Goal: Book appointment/travel/reservation

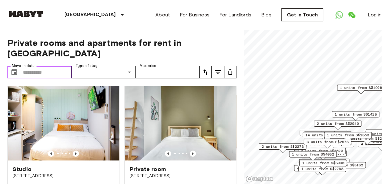
click at [40, 66] on input "Move-in date" at bounding box center [47, 72] width 49 height 12
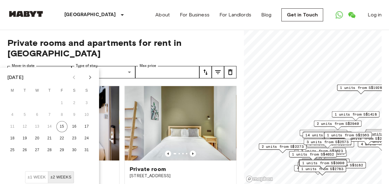
click at [89, 73] on button "Next month" at bounding box center [90, 77] width 11 height 11
click at [53, 137] on button "25" at bounding box center [49, 138] width 11 height 11
type input "**********"
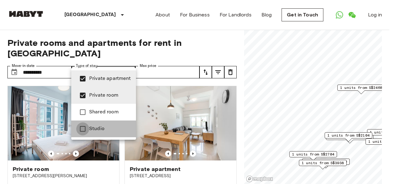
type input "**********"
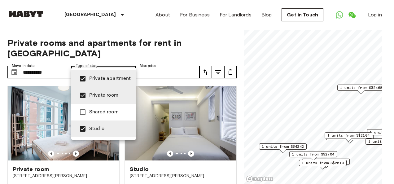
click at [165, 63] on div at bounding box center [197, 92] width 394 height 184
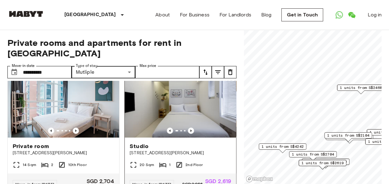
scroll to position [31, 0]
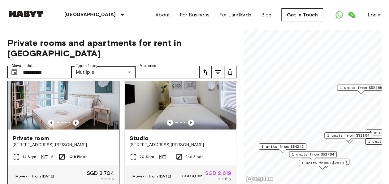
click at [73, 119] on icon "Previous image" at bounding box center [76, 122] width 6 height 6
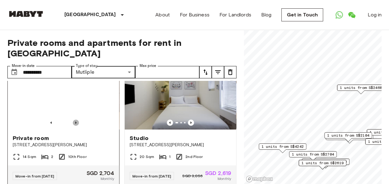
click at [74, 119] on icon "Previous image" at bounding box center [76, 122] width 6 height 6
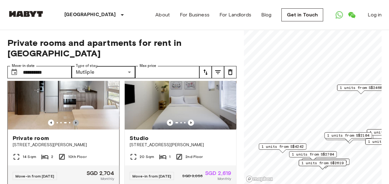
click at [74, 119] on icon "Previous image" at bounding box center [76, 122] width 6 height 6
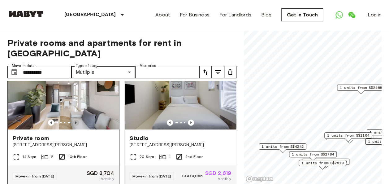
click at [74, 119] on icon "Previous image" at bounding box center [76, 122] width 6 height 6
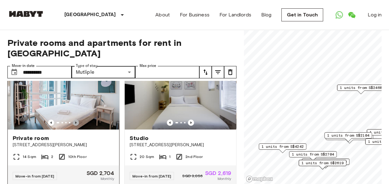
click at [74, 119] on icon "Previous image" at bounding box center [76, 122] width 6 height 6
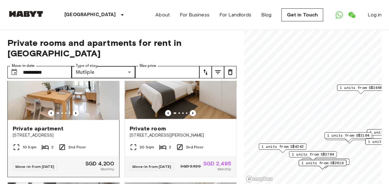
scroll to position [186, 0]
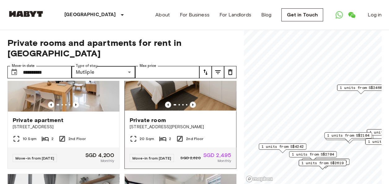
click at [190, 102] on icon "Previous image" at bounding box center [193, 105] width 6 height 6
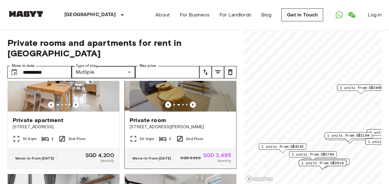
scroll to position [155, 0]
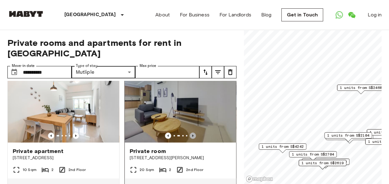
click at [191, 132] on icon "Previous image" at bounding box center [193, 135] width 6 height 6
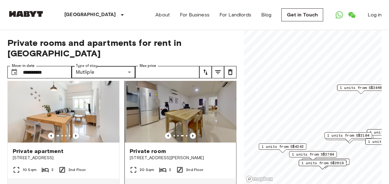
click at [191, 132] on icon "Previous image" at bounding box center [193, 135] width 6 height 6
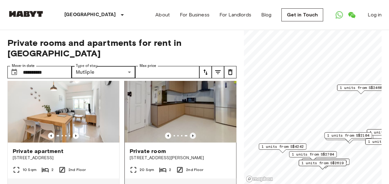
click at [191, 132] on icon "Previous image" at bounding box center [193, 135] width 6 height 6
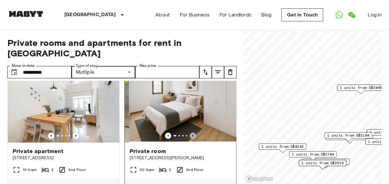
click at [191, 132] on icon "Previous image" at bounding box center [193, 135] width 6 height 6
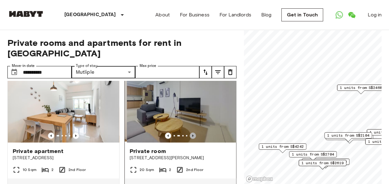
click at [191, 132] on icon "Previous image" at bounding box center [193, 135] width 6 height 6
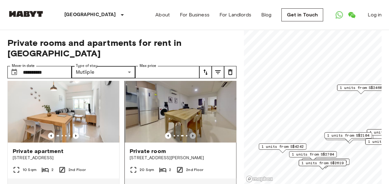
click at [191, 132] on icon "Previous image" at bounding box center [193, 135] width 6 height 6
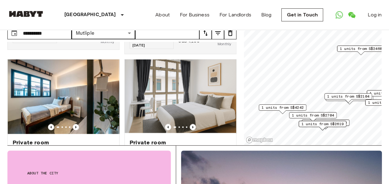
scroll to position [31, 0]
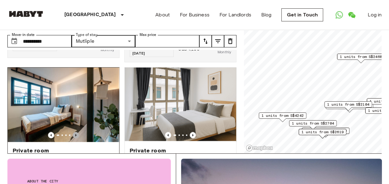
click at [76, 138] on icon "Previous image" at bounding box center [76, 135] width 6 height 6
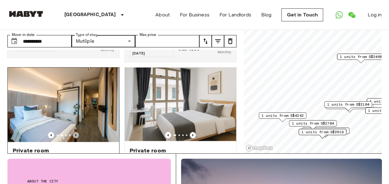
click at [76, 138] on icon "Previous image" at bounding box center [76, 135] width 6 height 6
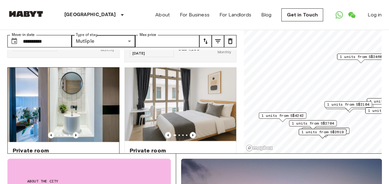
click at [76, 138] on icon "Previous image" at bounding box center [76, 135] width 6 height 6
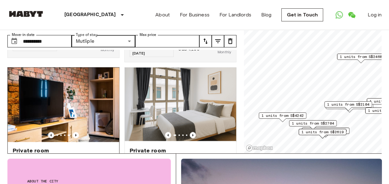
click at [50, 136] on icon "Previous image" at bounding box center [50, 135] width 1 height 2
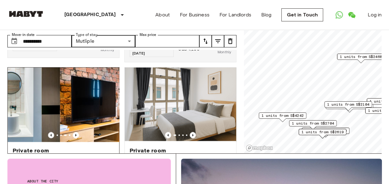
click at [49, 138] on icon "Previous image" at bounding box center [51, 135] width 6 height 6
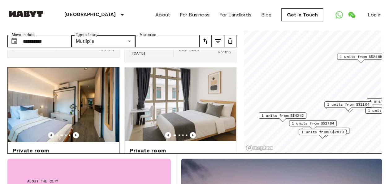
click at [48, 138] on icon "Previous image" at bounding box center [51, 135] width 6 height 6
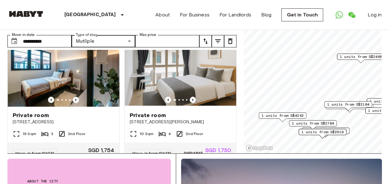
scroll to position [433, 0]
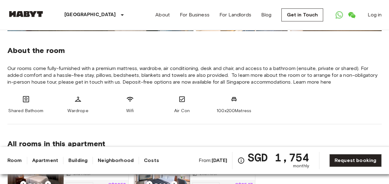
scroll to position [93, 0]
